Goal: Transaction & Acquisition: Purchase product/service

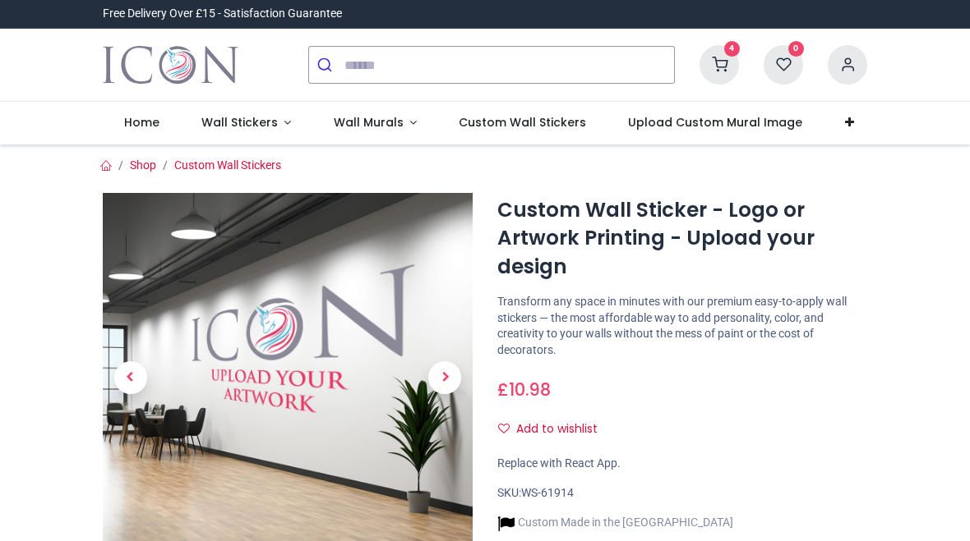
type input "**********"
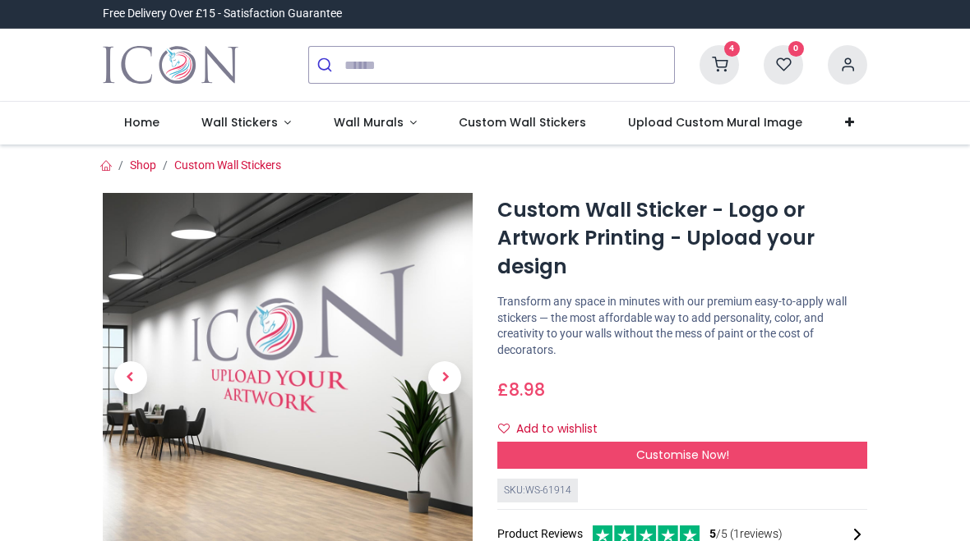
click at [845, 63] on icon at bounding box center [846, 64] width 39 height 39
click at [76, 205] on div at bounding box center [485, 270] width 970 height 541
click at [721, 64] on icon at bounding box center [718, 64] width 39 height 39
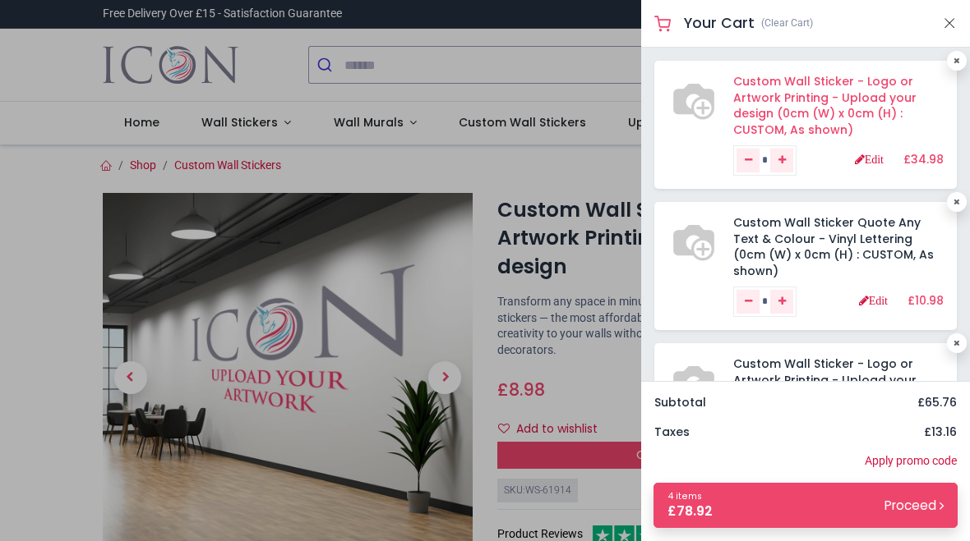
click at [756, 89] on link "Custom Wall Sticker - Logo or Artwork Printing - Upload your design (0cm (W) x …" at bounding box center [824, 105] width 183 height 65
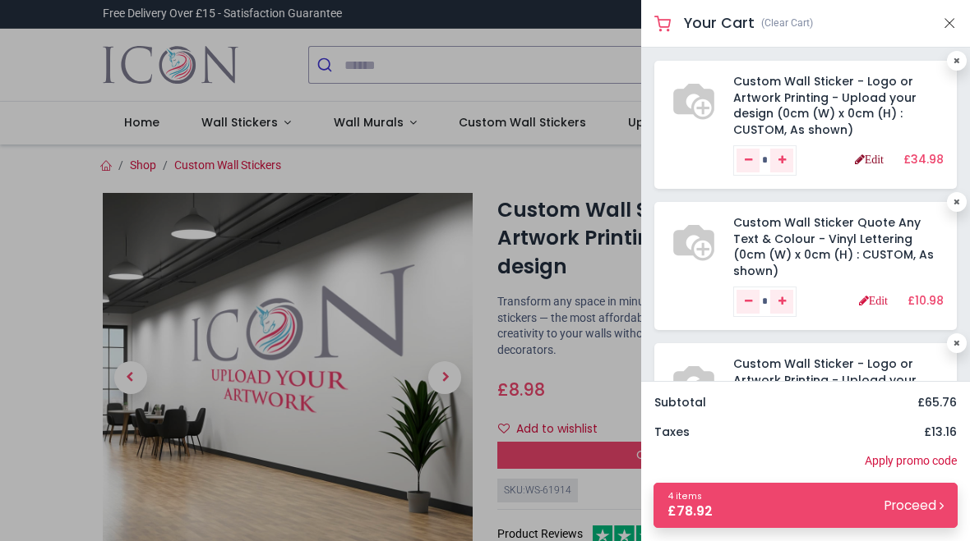
click at [869, 159] on link "Edit" at bounding box center [869, 160] width 29 height 12
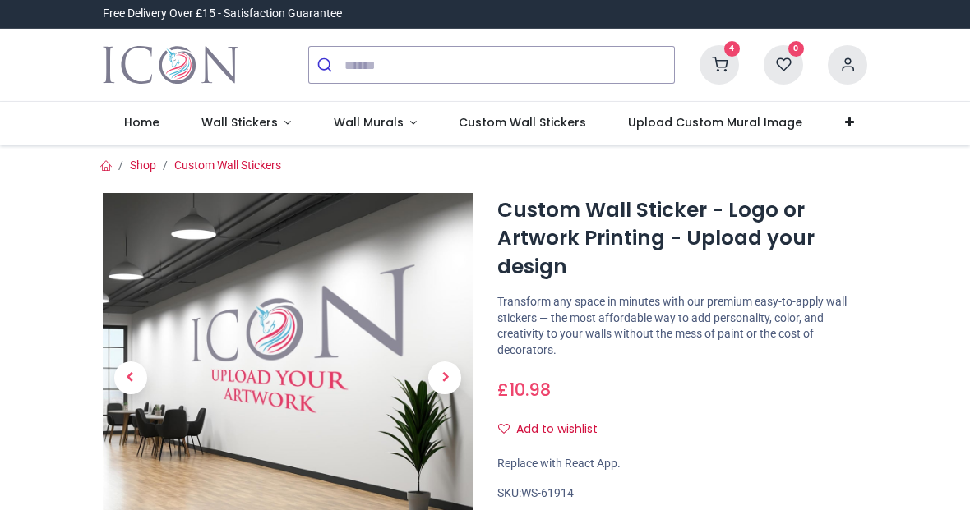
type input "**********"
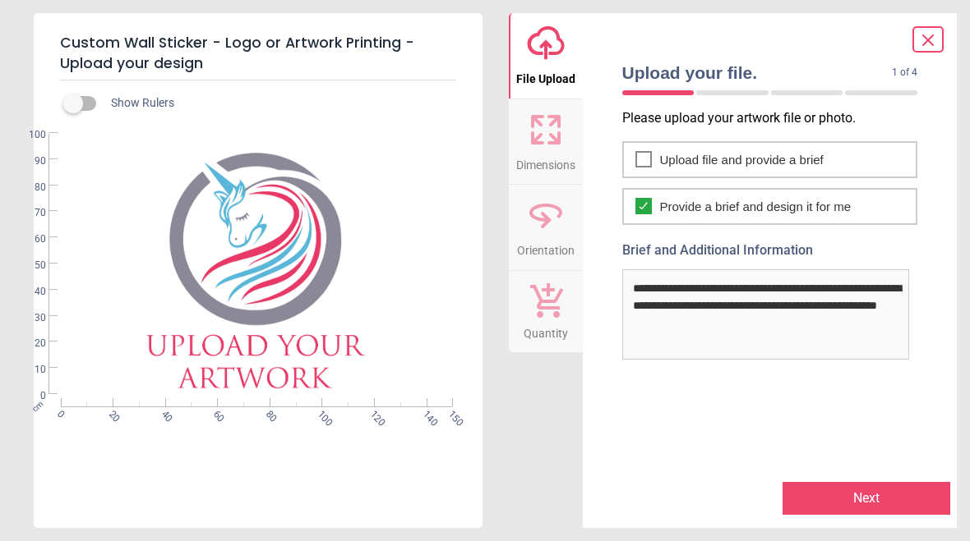
click at [924, 41] on icon at bounding box center [928, 40] width 20 height 20
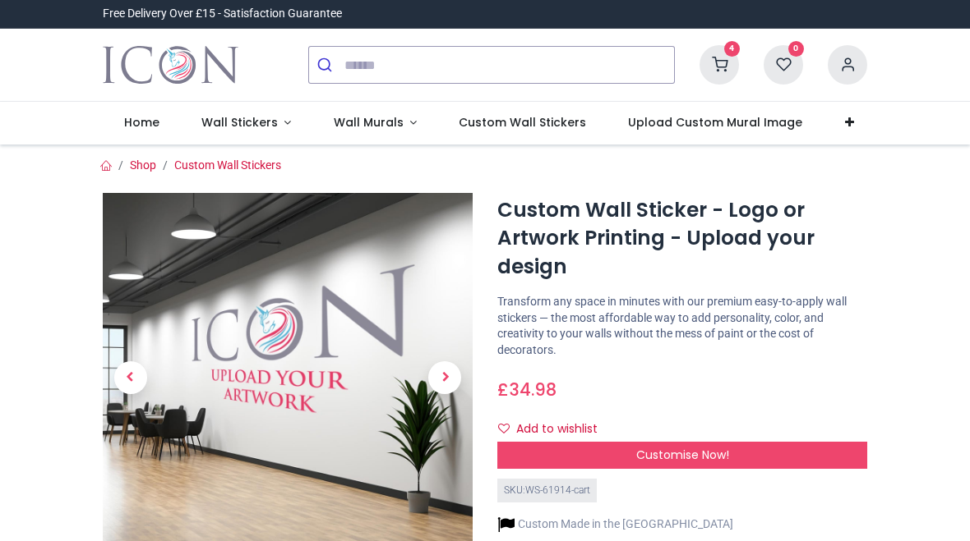
click at [730, 59] on icon at bounding box center [718, 64] width 39 height 39
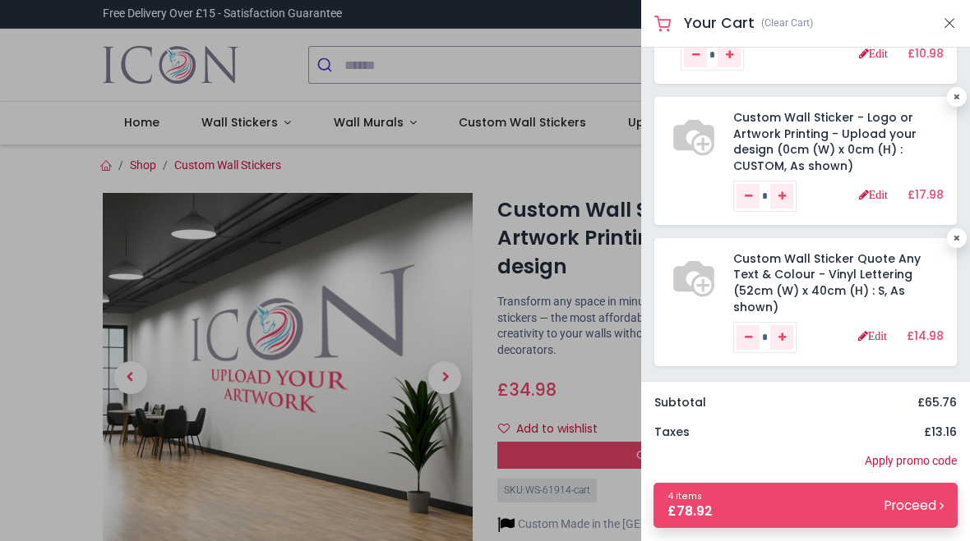
scroll to position [214, 0]
click at [870, 201] on link "Edit" at bounding box center [873, 196] width 29 height 12
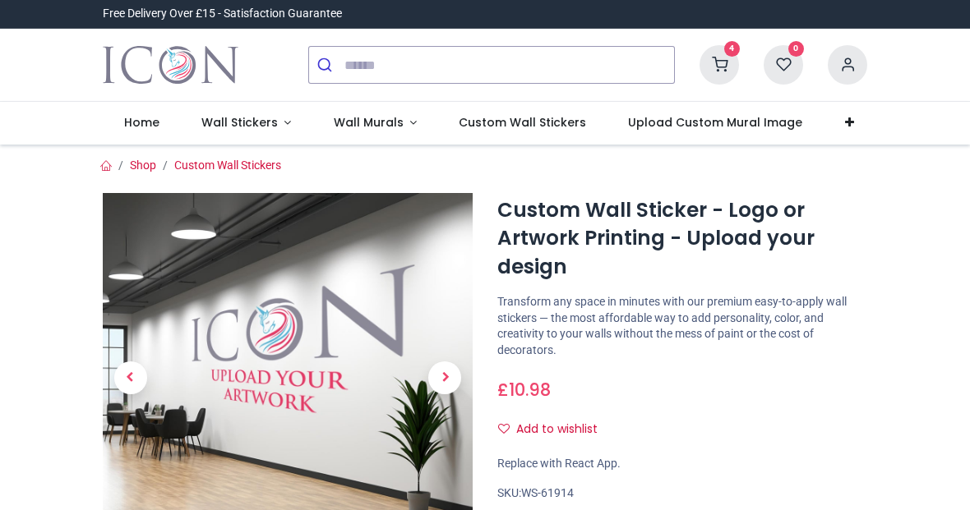
type input "**********"
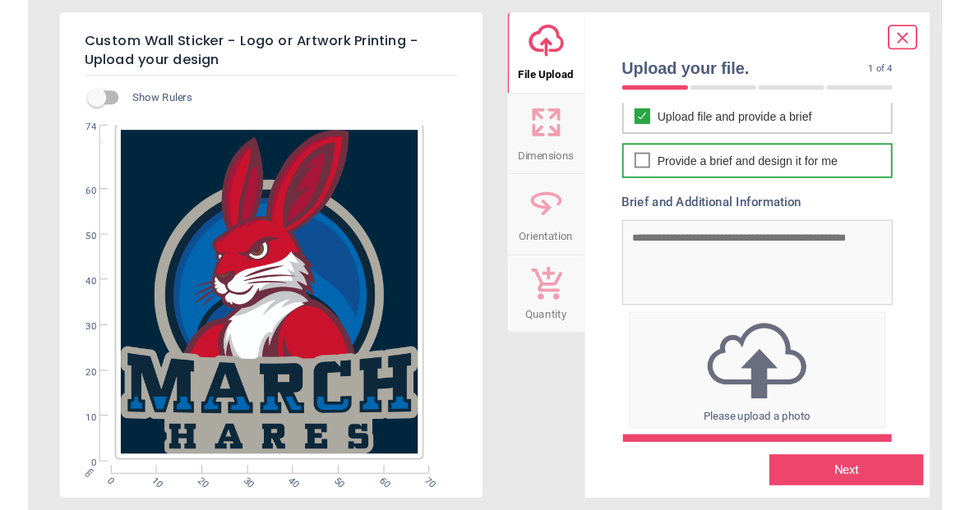
scroll to position [40, 0]
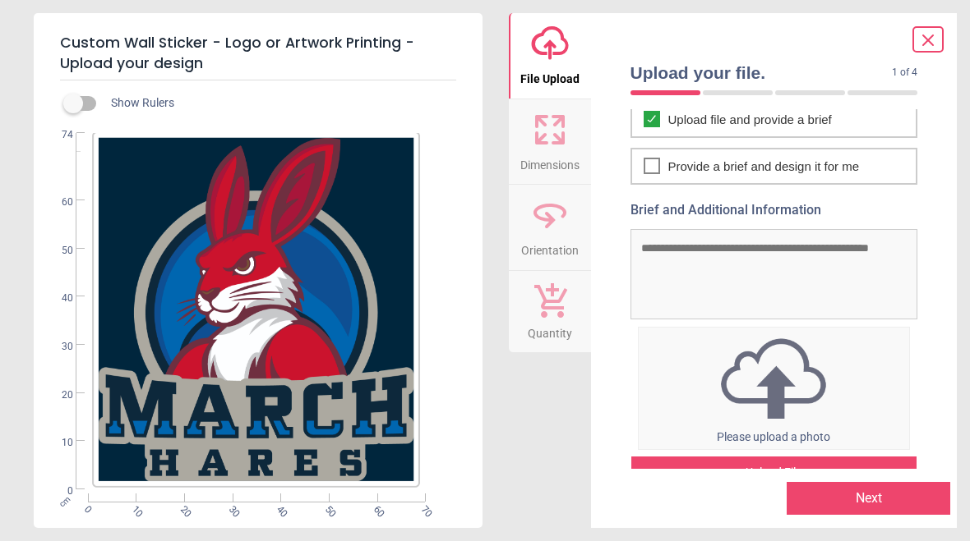
click at [553, 141] on icon at bounding box center [558, 138] width 10 height 10
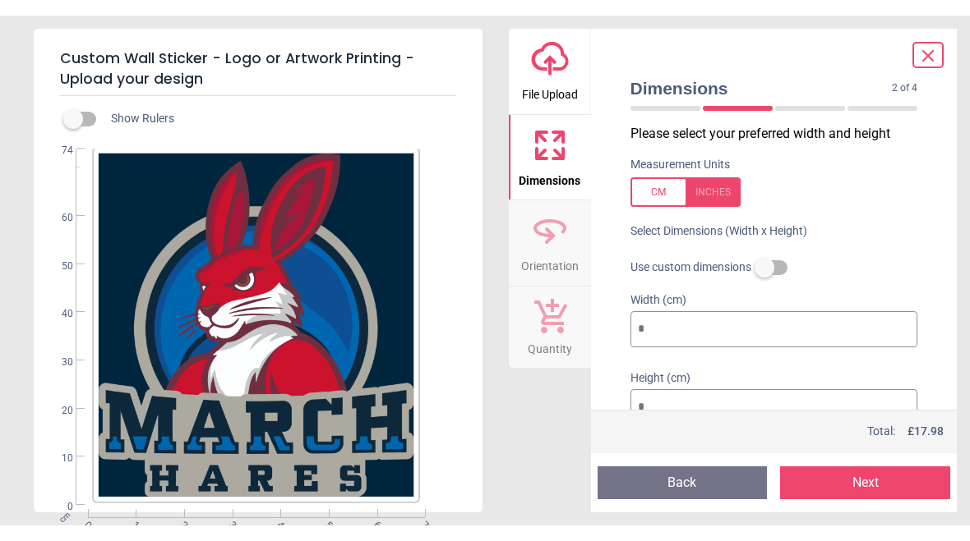
scroll to position [0, 0]
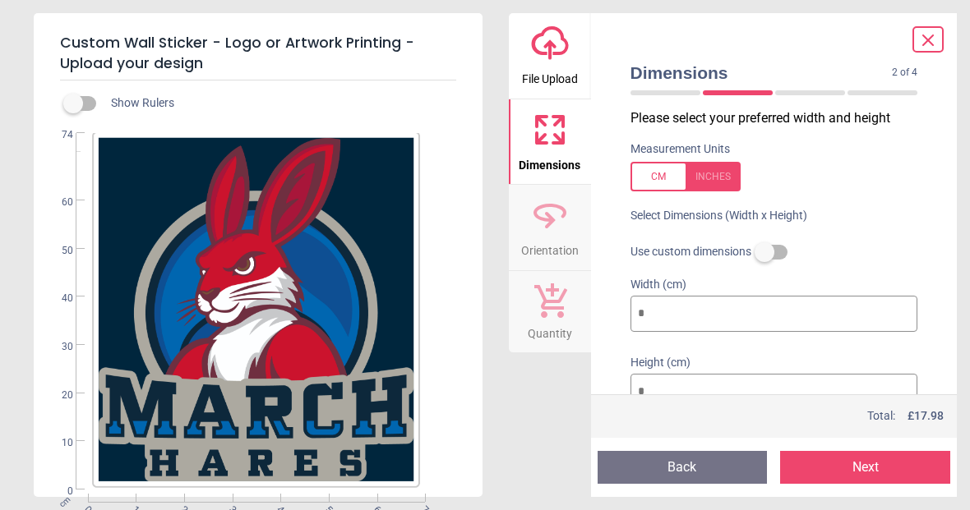
click at [932, 40] on icon at bounding box center [928, 40] width 20 height 20
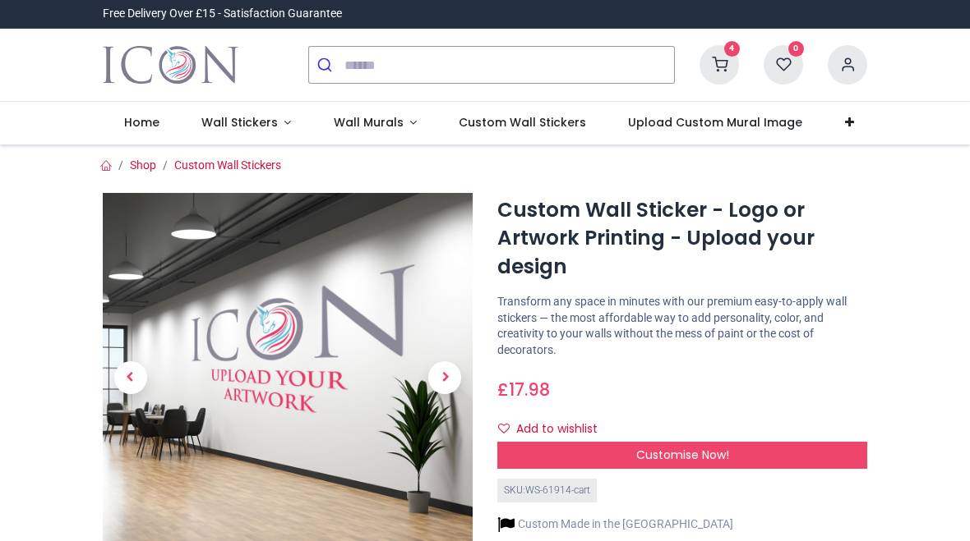
click at [850, 59] on icon at bounding box center [846, 64] width 39 height 39
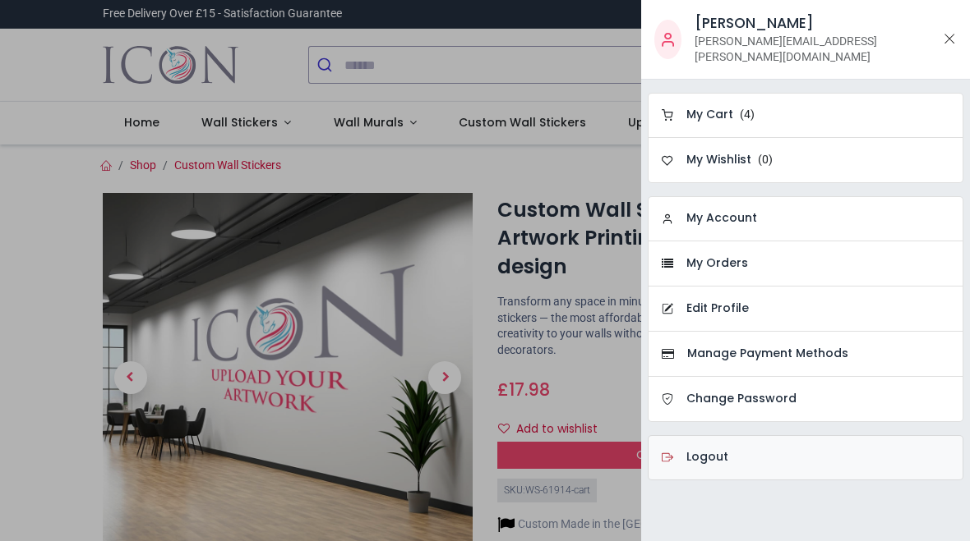
click at [723, 449] on h6 "Logout" at bounding box center [707, 457] width 42 height 16
